Goal: Transaction & Acquisition: Purchase product/service

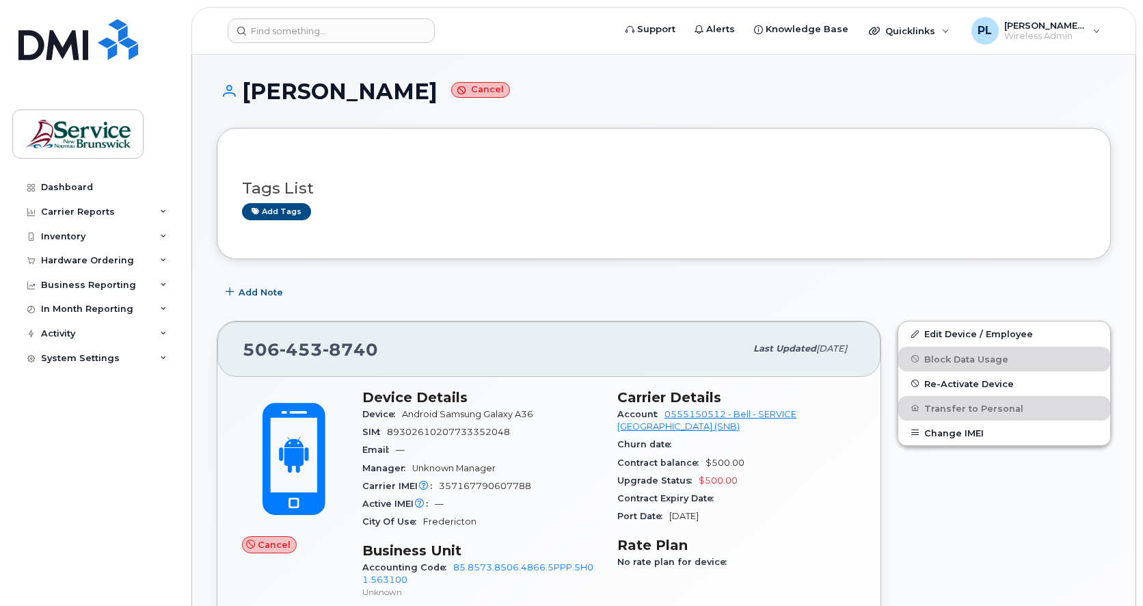
scroll to position [114, 0]
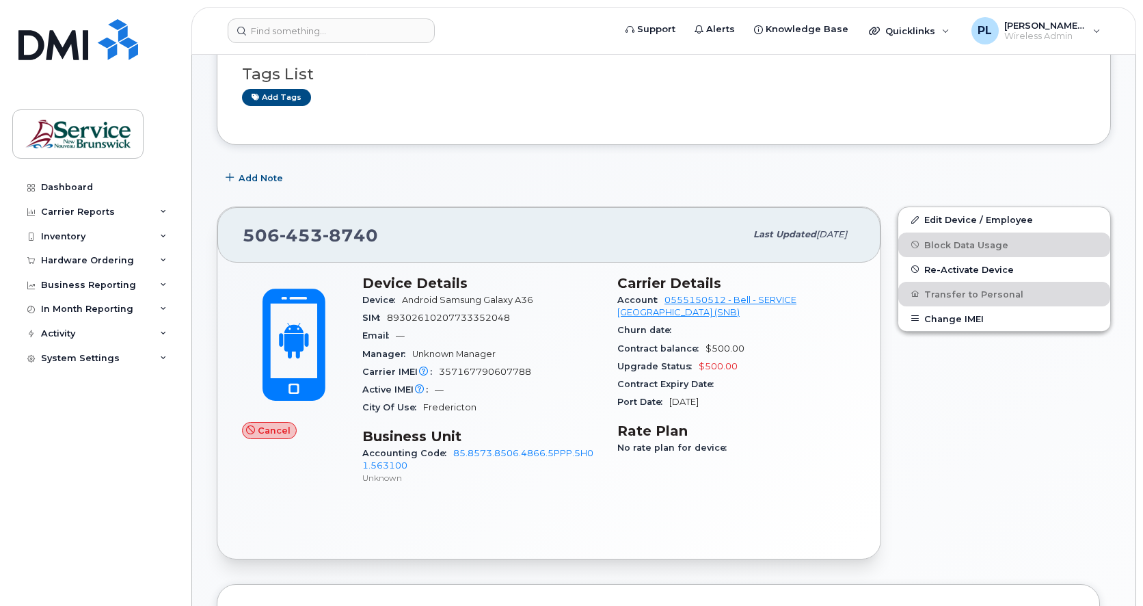
drag, startPoint x: 519, startPoint y: 315, endPoint x: 509, endPoint y: 316, distance: 10.3
click at [509, 316] on div "SIM [TECHNICAL_ID]" at bounding box center [481, 318] width 239 height 18
click at [87, 41] on img at bounding box center [78, 39] width 120 height 41
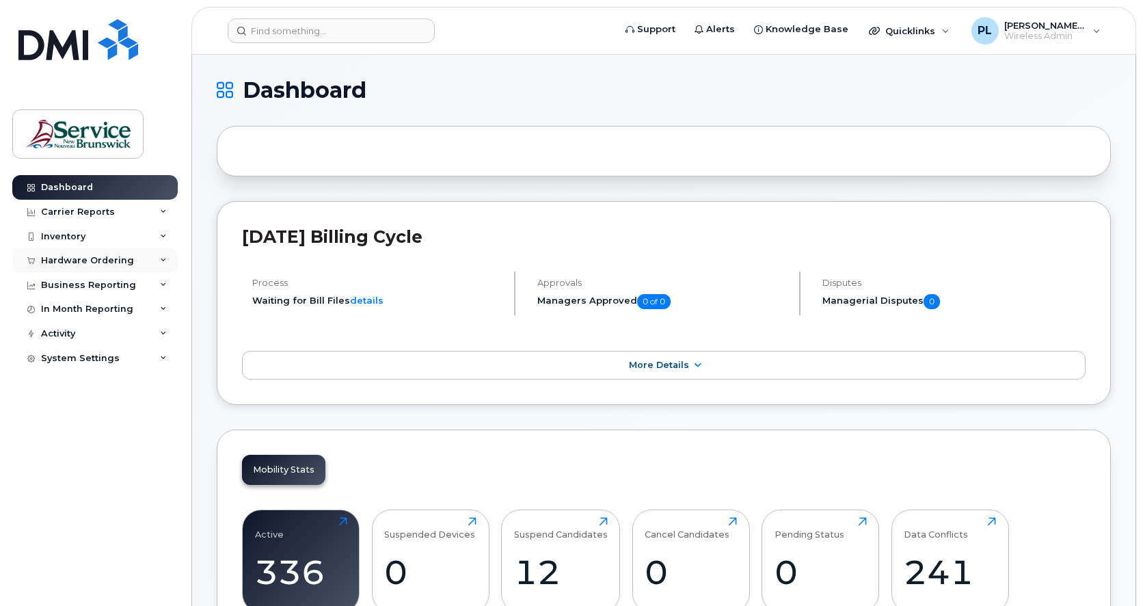
click at [104, 262] on div "Hardware Ordering" at bounding box center [87, 260] width 93 height 11
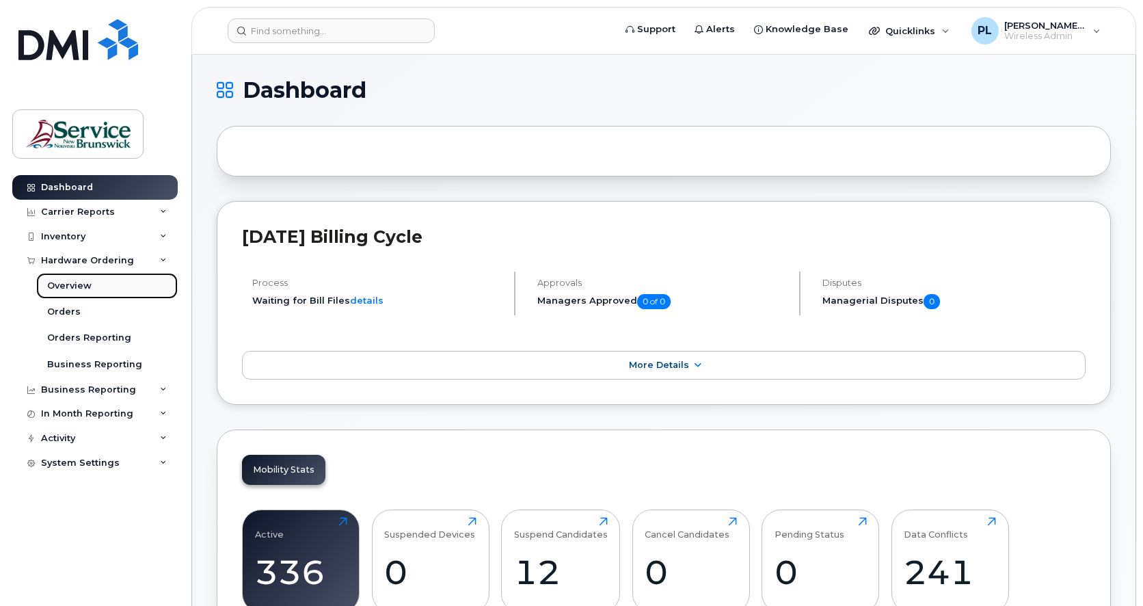
click at [72, 284] on div "Overview" at bounding box center [69, 286] width 44 height 12
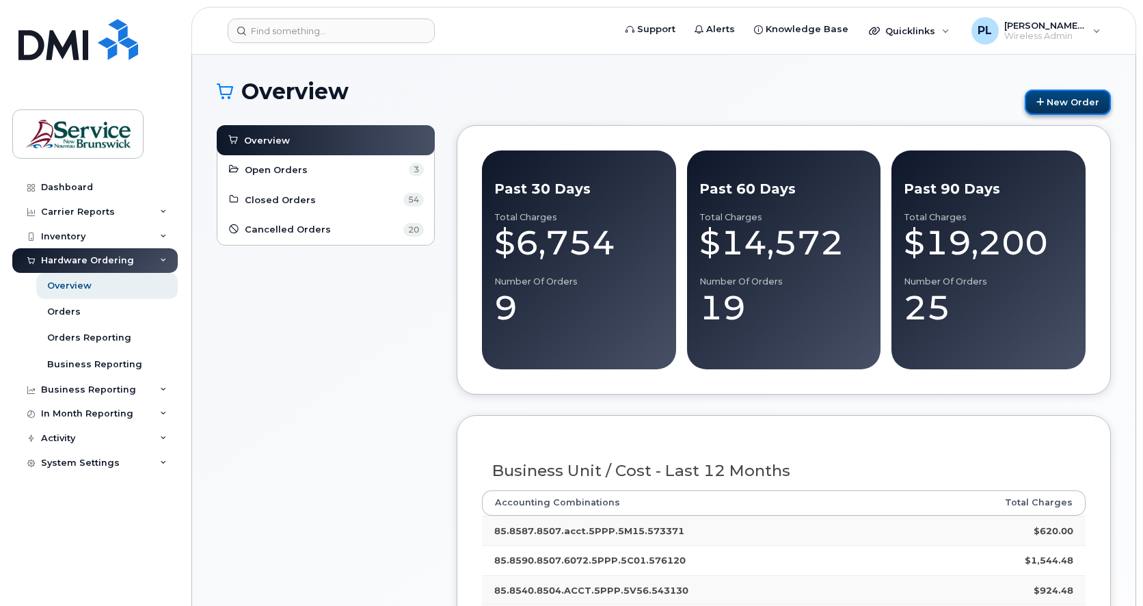
click at [1065, 93] on link "New Order" at bounding box center [1068, 102] width 86 height 25
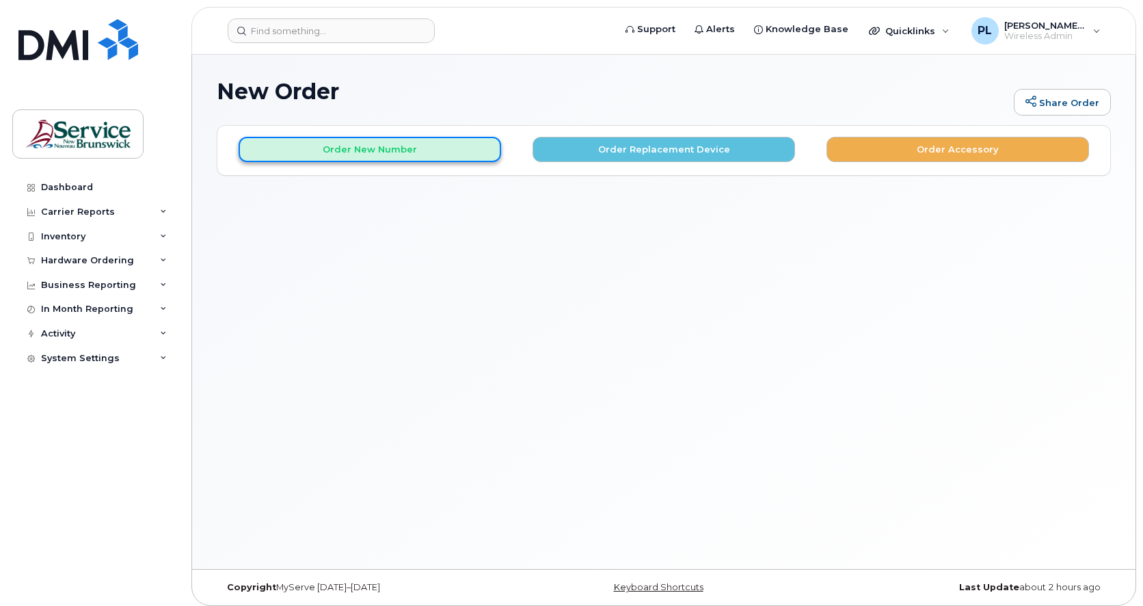
click at [457, 150] on button "Order New Number" at bounding box center [370, 149] width 263 height 25
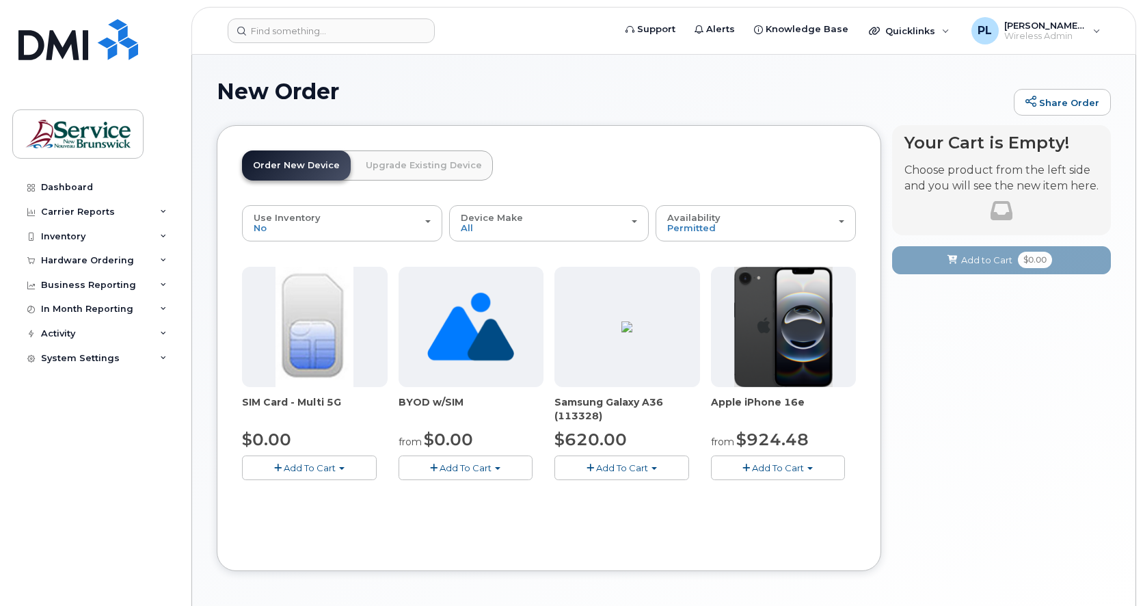
click at [286, 468] on span "Add To Cart" at bounding box center [310, 467] width 52 height 11
click at [429, 565] on div "Order New Device Upgrade Existing Device Order new device and new line Order ne…" at bounding box center [549, 348] width 665 height 446
click at [464, 477] on button "Add To Cart" at bounding box center [466, 467] width 135 height 24
click at [485, 491] on link "$0.00 - New Activation" at bounding box center [473, 493] width 142 height 17
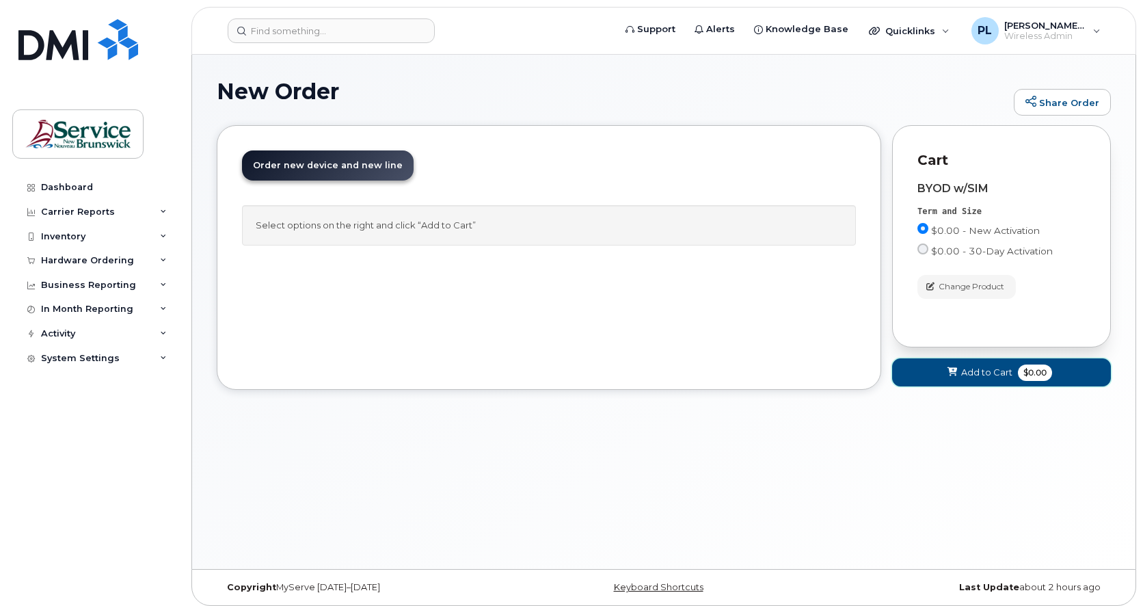
click at [931, 367] on button "Add to Cart $0.00" at bounding box center [1001, 372] width 219 height 28
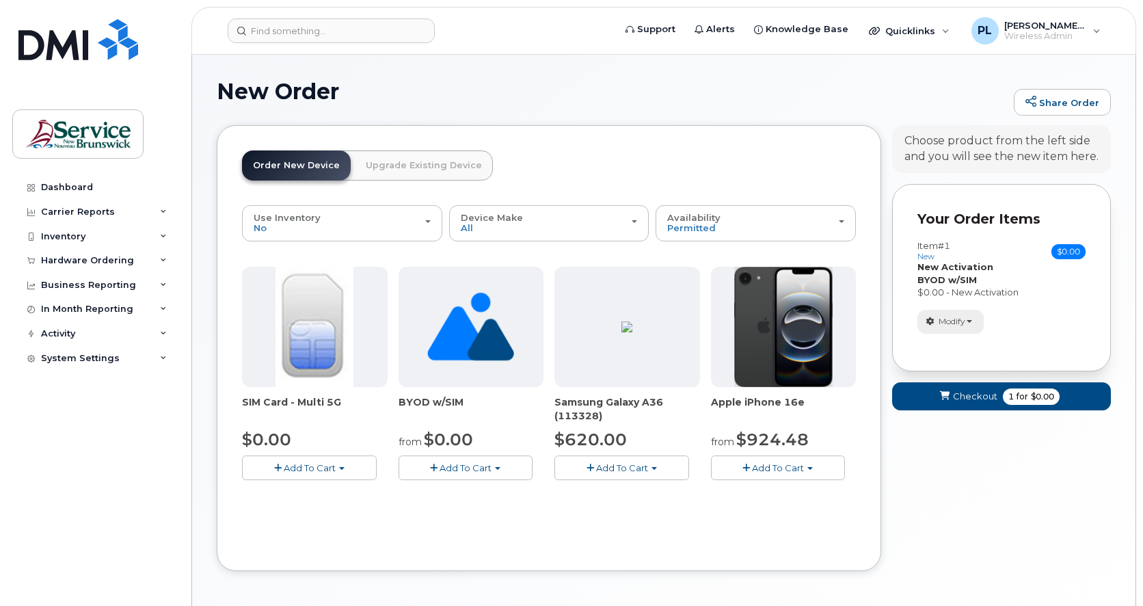
click at [971, 323] on button "Modify" at bounding box center [951, 322] width 66 height 24
click at [974, 345] on link "change" at bounding box center [983, 342] width 130 height 16
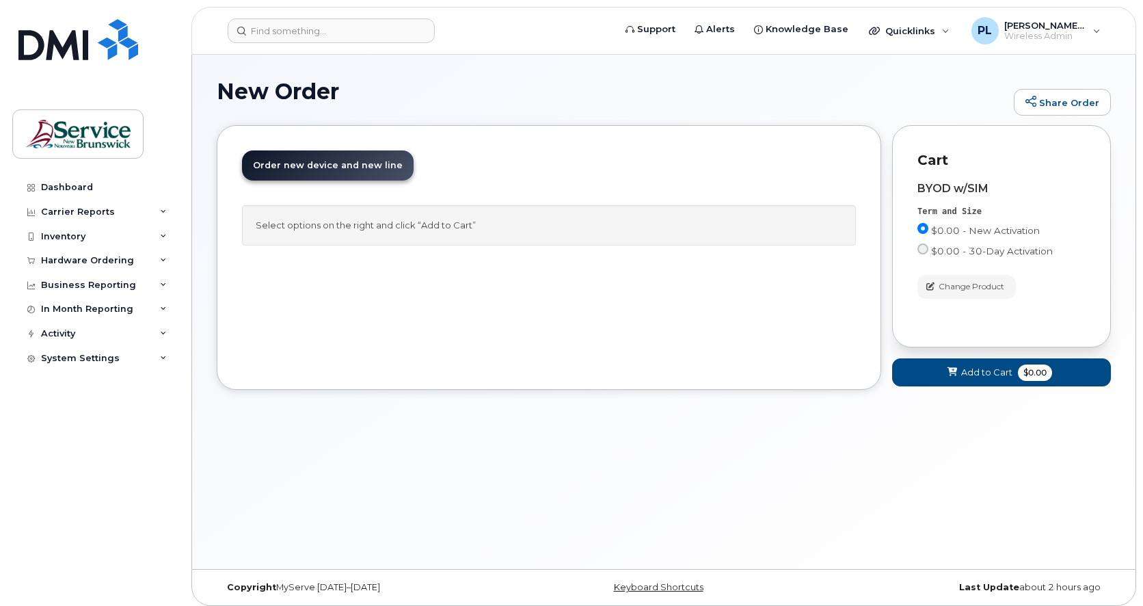
click at [444, 219] on div "Select options on the right and click “Add to Cart”" at bounding box center [549, 225] width 614 height 40
click at [455, 228] on div "Select options on the right and click “Add to Cart”" at bounding box center [549, 225] width 614 height 40
drag, startPoint x: 455, startPoint y: 228, endPoint x: 647, endPoint y: 271, distance: 197.0
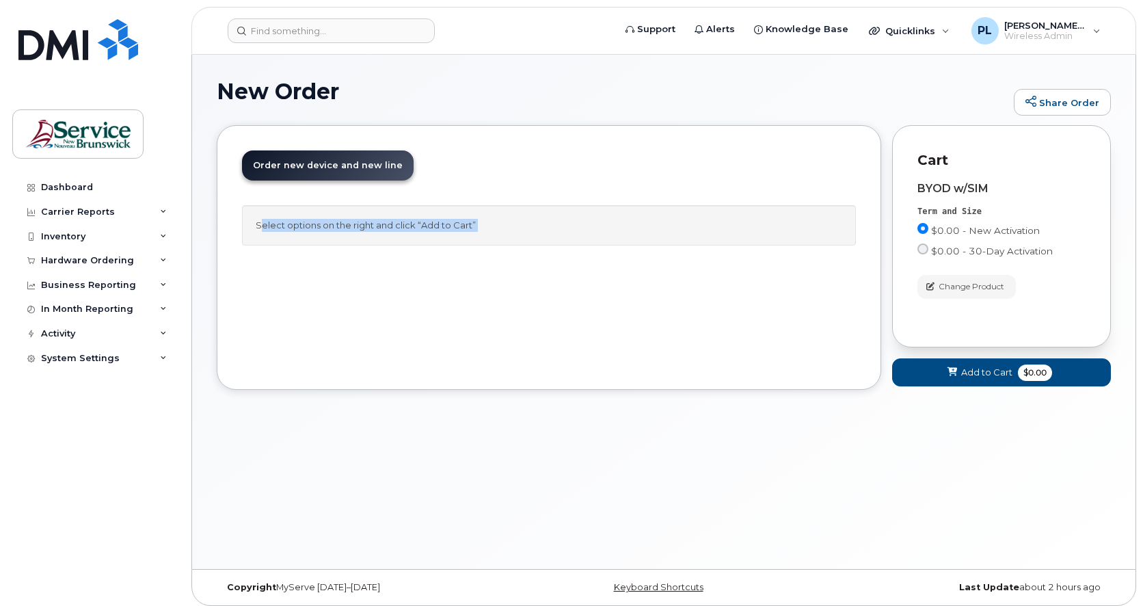
click at [637, 271] on div "Order New Device Upgrade Existing Device Order new device and new line Order ne…" at bounding box center [549, 257] width 665 height 265
click at [958, 293] on button "Change Product" at bounding box center [967, 287] width 98 height 24
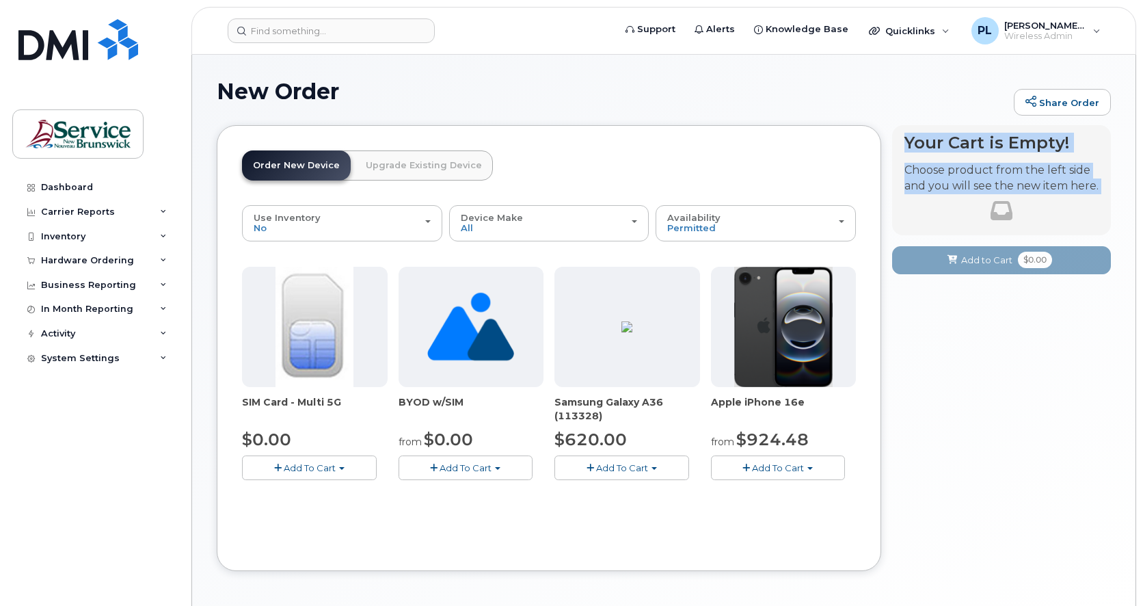
click at [477, 470] on span "Add To Cart" at bounding box center [466, 467] width 52 height 11
click at [481, 497] on link "$0.00 - New Activation" at bounding box center [473, 493] width 142 height 17
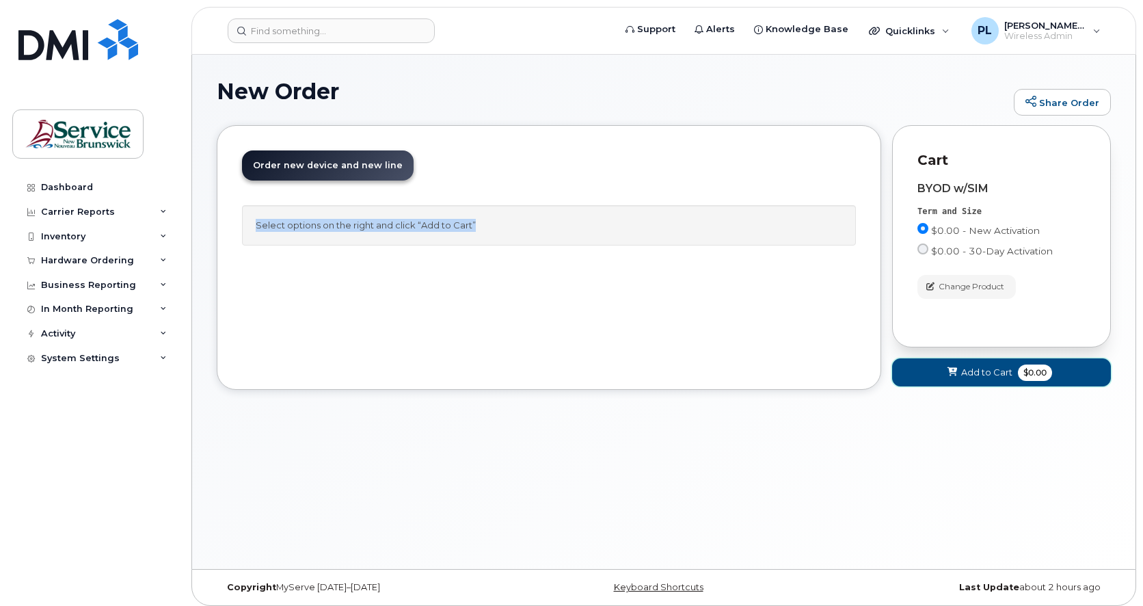
click at [974, 373] on span "Add to Cart" at bounding box center [986, 372] width 51 height 13
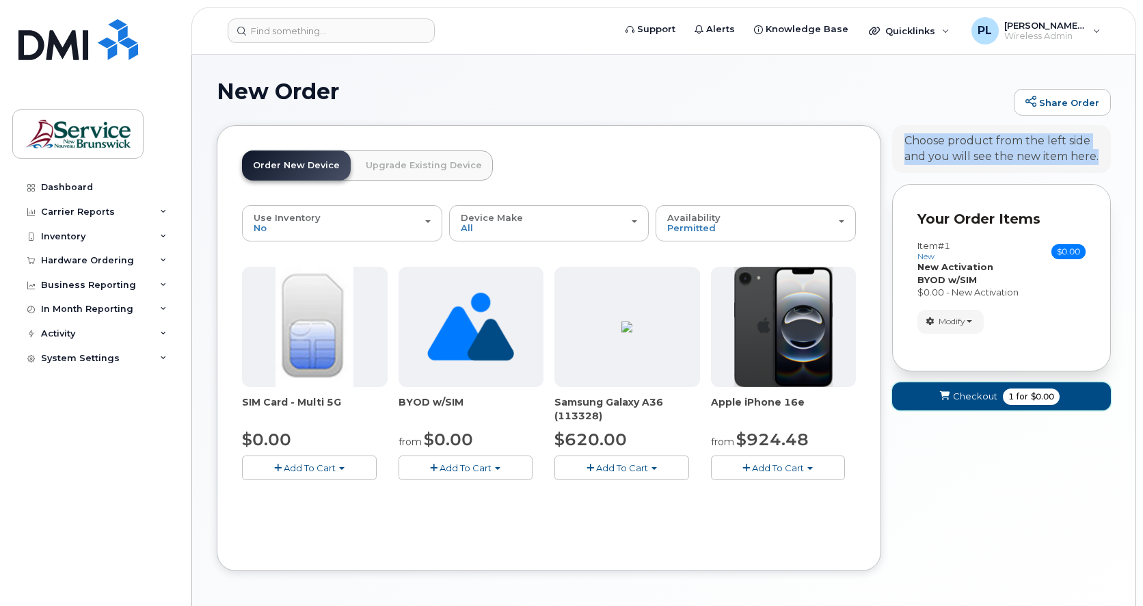
click at [973, 398] on span "Checkout" at bounding box center [975, 396] width 44 height 13
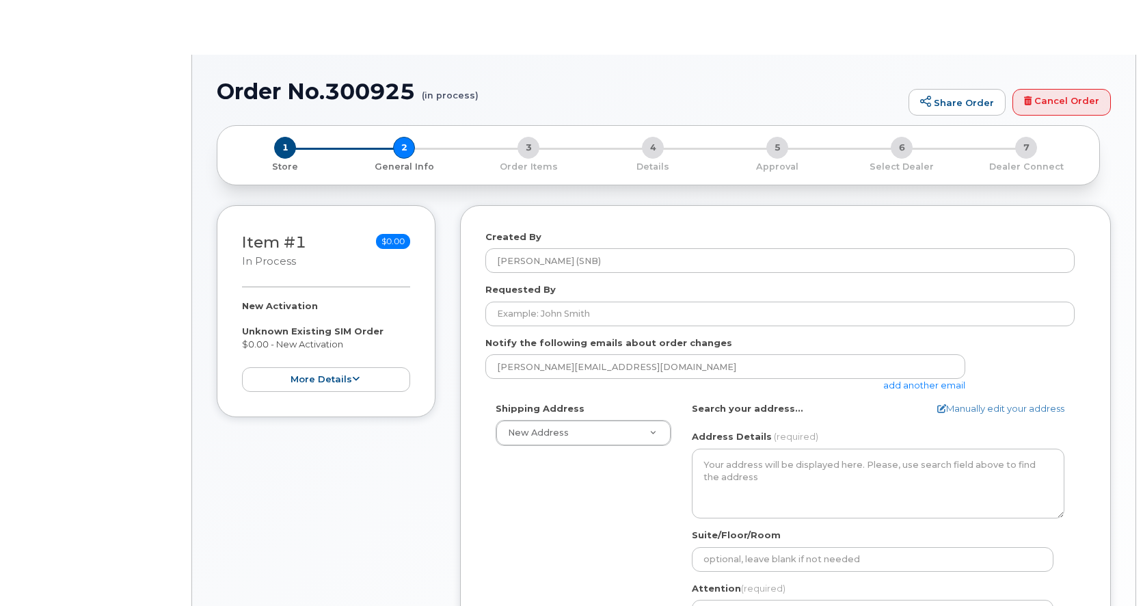
select select
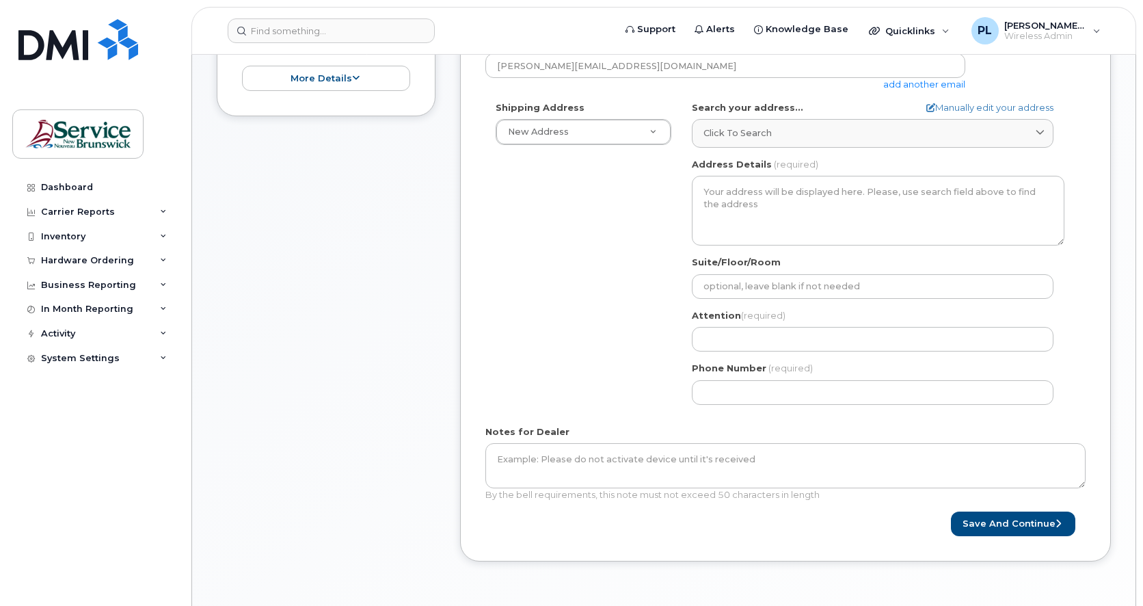
scroll to position [342, 0]
